Goal: Task Accomplishment & Management: Use online tool/utility

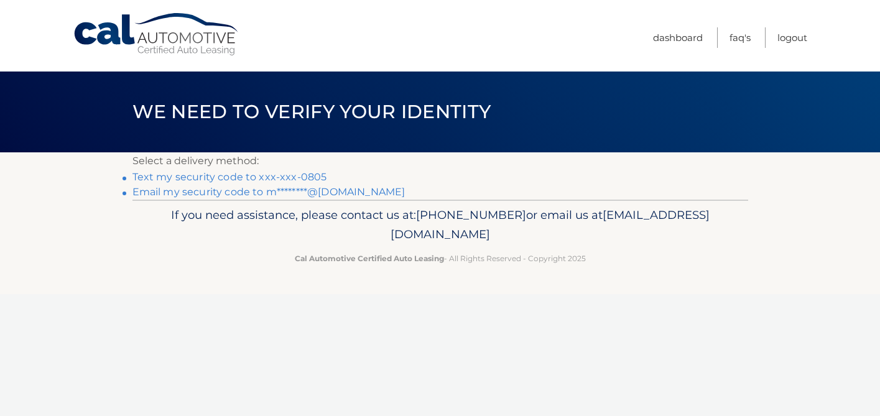
click at [214, 179] on link "Text my security code to xxx-xxx-0805" at bounding box center [230, 177] width 195 height 12
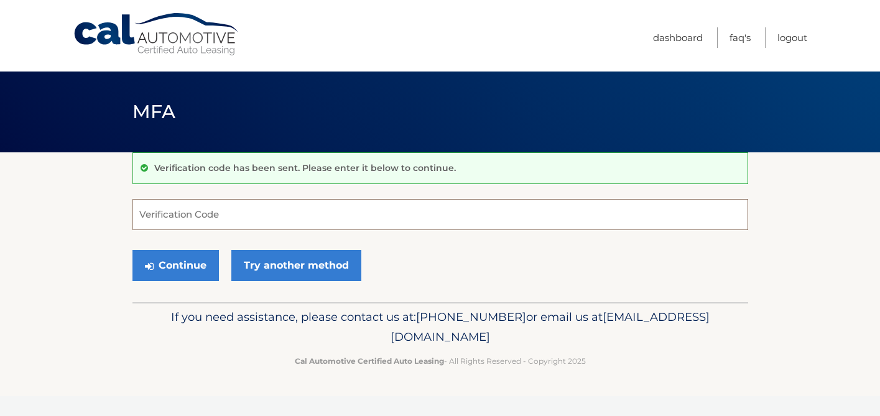
click at [214, 215] on input "Verification Code" at bounding box center [441, 214] width 616 height 31
type input "252901"
click at [180, 271] on button "Continue" at bounding box center [176, 265] width 86 height 31
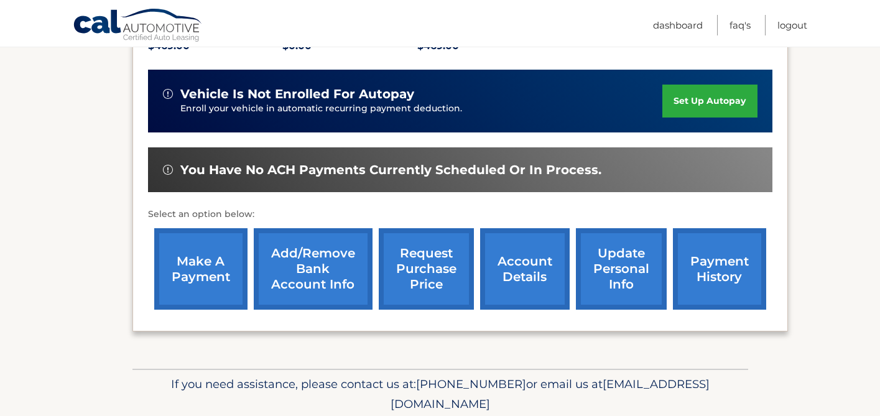
scroll to position [337, 0]
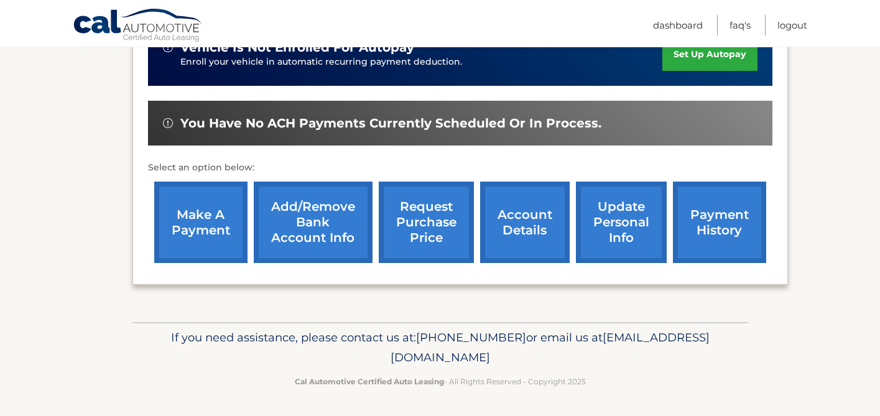
click at [216, 225] on link "make a payment" at bounding box center [200, 223] width 93 height 82
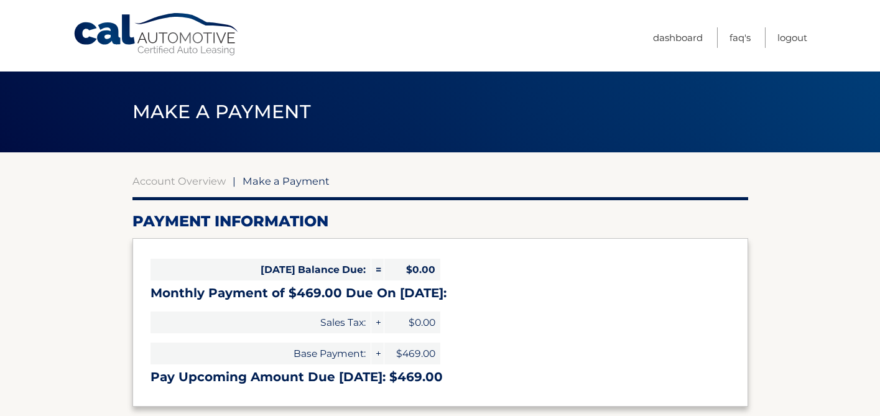
select select "ZGJiY2FhNTgtMWI2Ny00YmM4LTg3NDEtNWQ3YzcwODc2ZGIy"
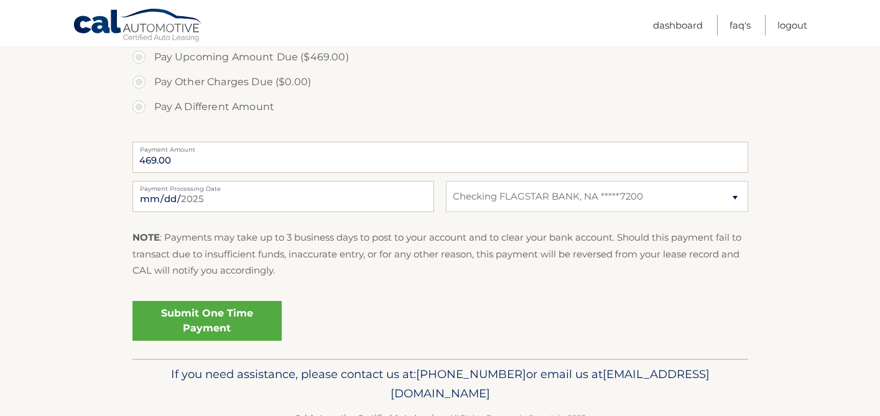
scroll to position [437, 0]
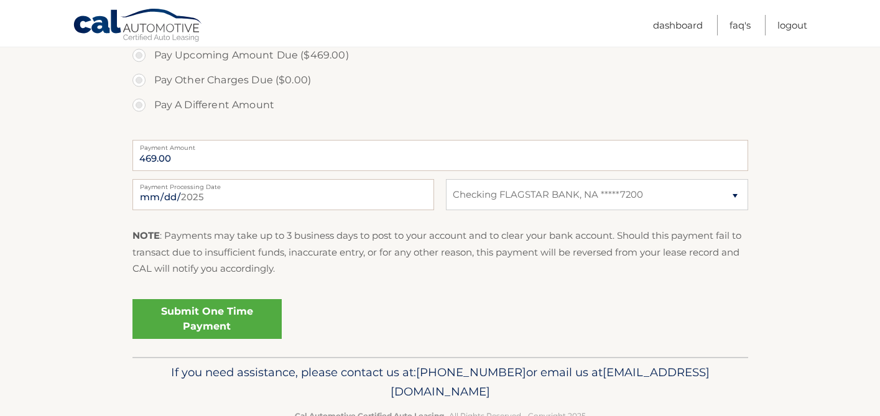
click at [198, 321] on link "Submit One Time Payment" at bounding box center [207, 319] width 149 height 40
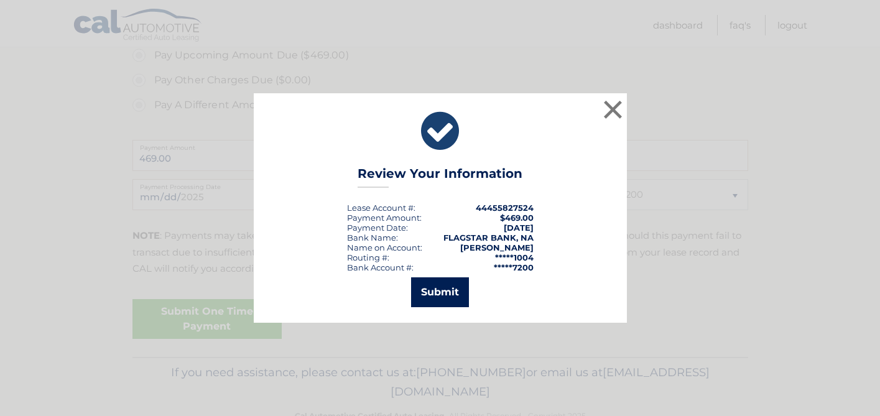
click at [432, 291] on button "Submit" at bounding box center [440, 293] width 58 height 30
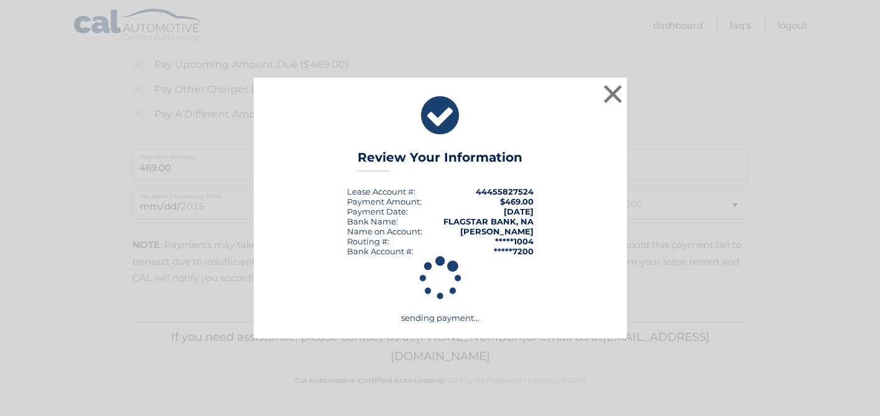
scroll to position [428, 0]
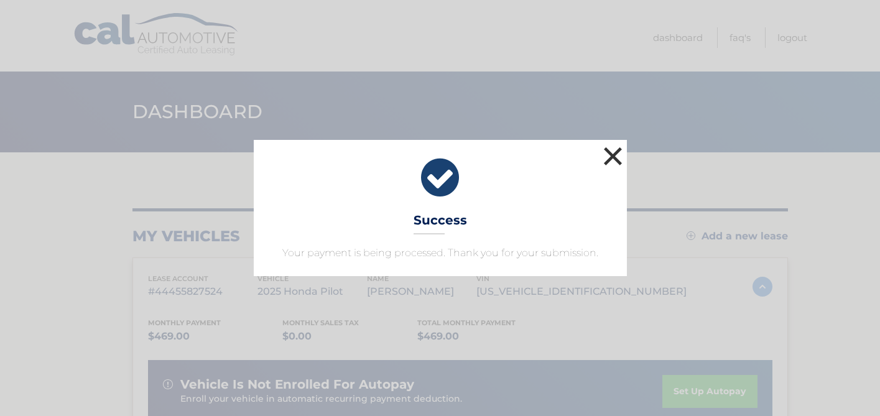
click at [614, 157] on button "×" at bounding box center [613, 156] width 25 height 25
